Goal: Transaction & Acquisition: Purchase product/service

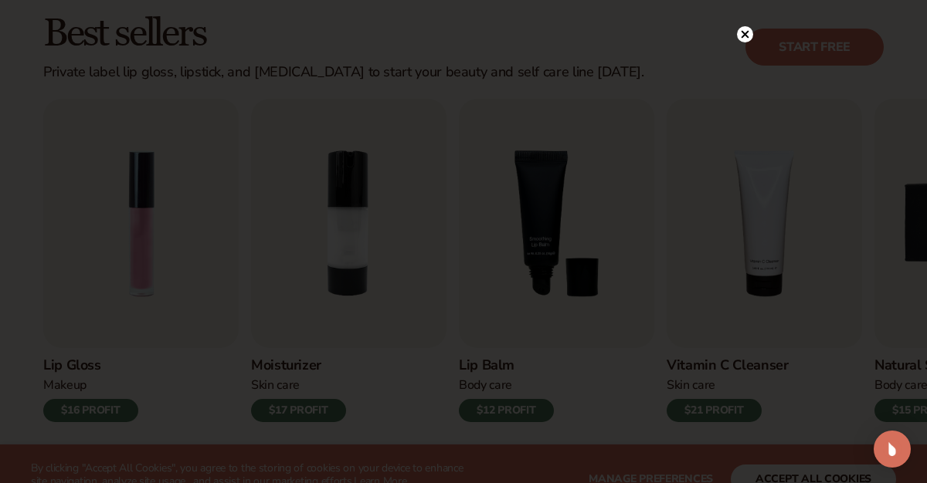
scroll to position [476, 0]
click at [747, 70] on circle at bounding box center [745, 66] width 16 height 16
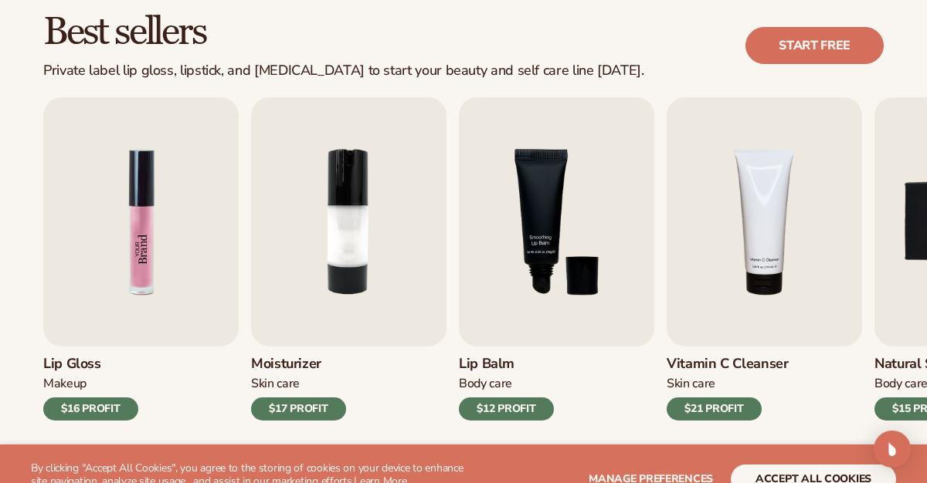
click at [137, 202] on img "1 / 9" at bounding box center [140, 221] width 195 height 249
click at [135, 205] on img "1 / 9" at bounding box center [140, 221] width 195 height 249
click at [80, 406] on div "$16 PROFIT" at bounding box center [90, 409] width 95 height 23
click at [800, 51] on link "Start free" at bounding box center [814, 45] width 138 height 37
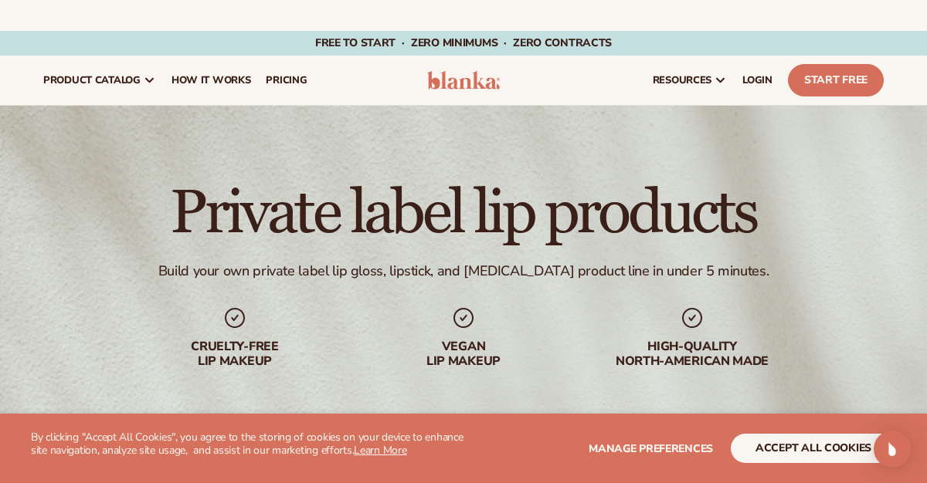
scroll to position [446, 0]
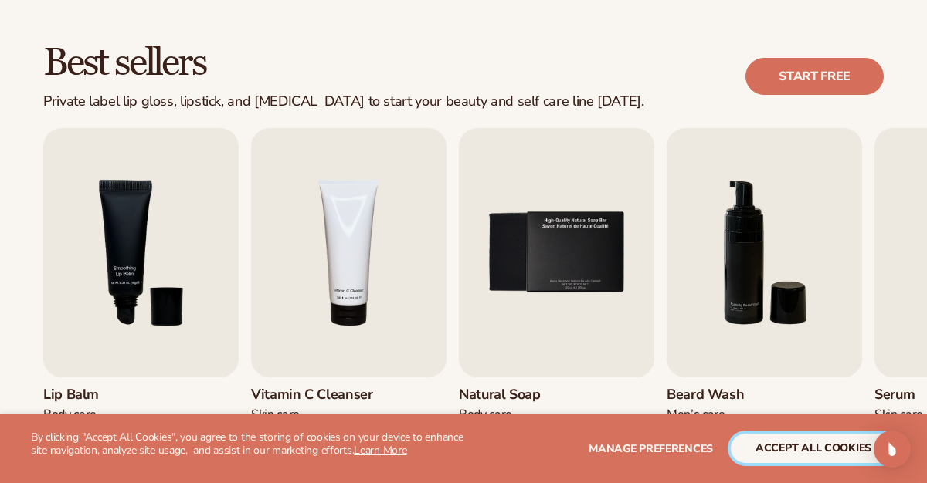
click at [771, 449] on button "accept all cookies" at bounding box center [813, 448] width 165 height 29
